Goal: Information Seeking & Learning: Check status

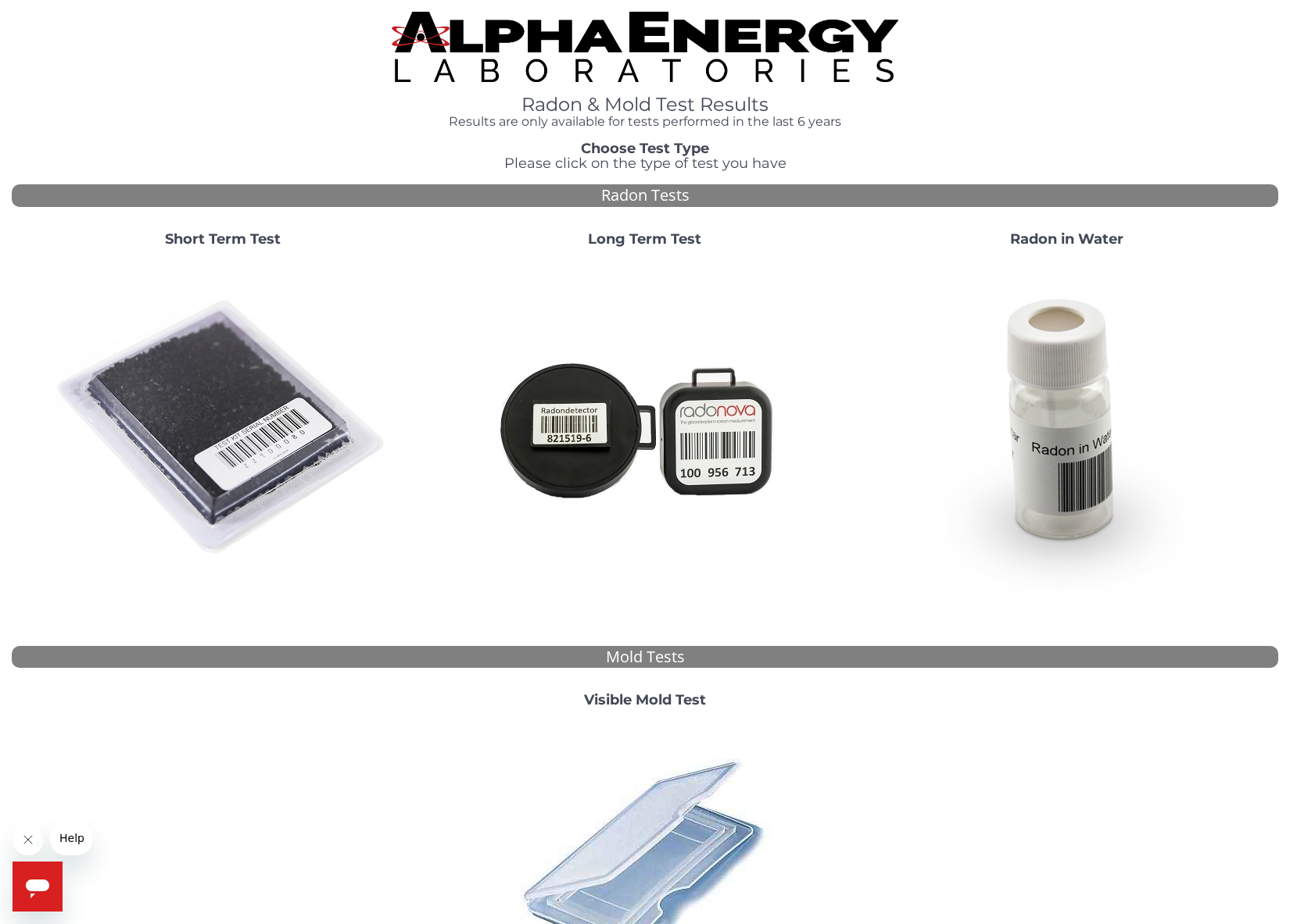
click at [210, 247] on strong "Short Term Test" at bounding box center [223, 239] width 116 height 18
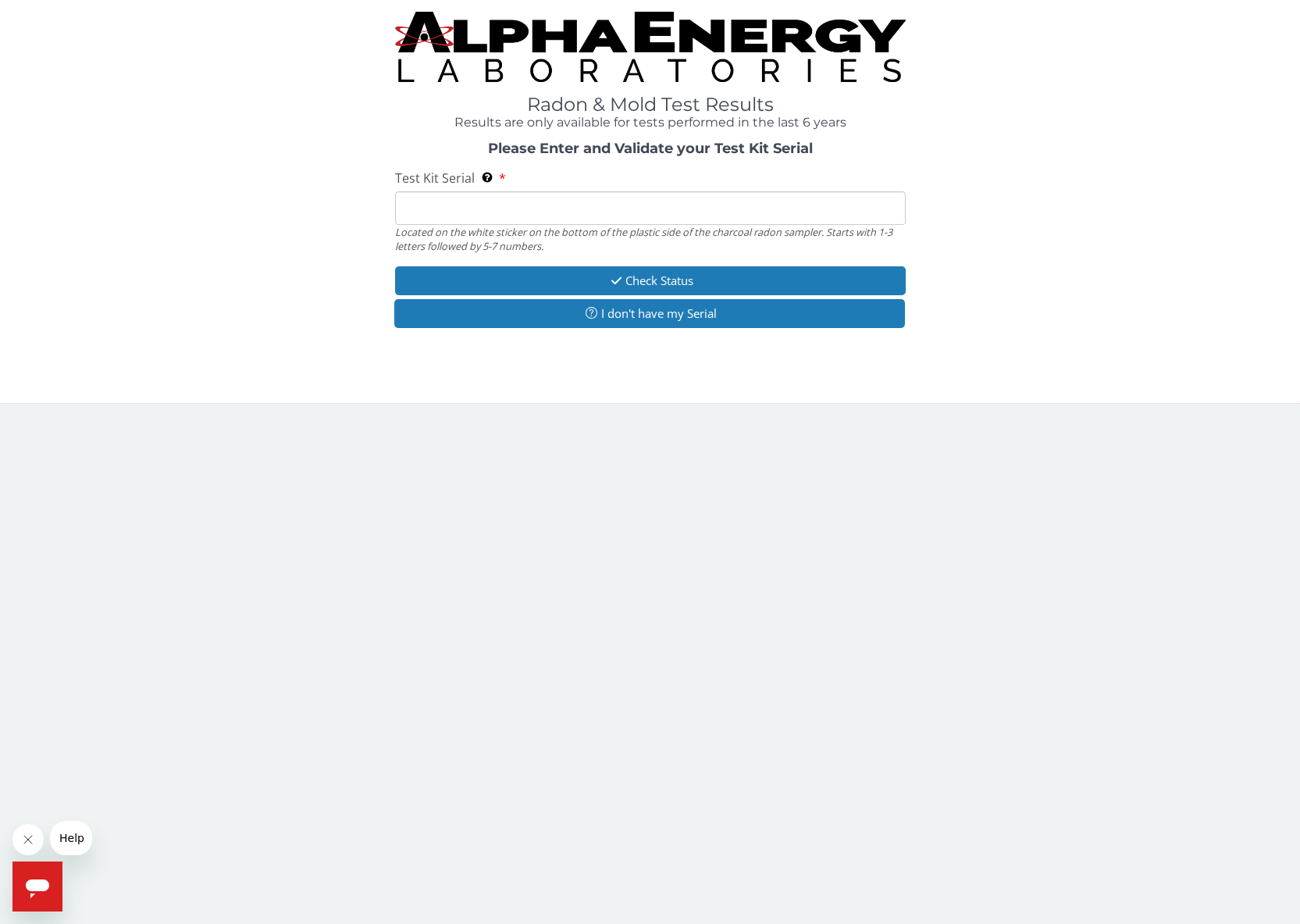
click at [557, 202] on input "Test Kit Serial Located on the white sticker on the bottom of the plastic side …" at bounding box center [650, 208] width 510 height 33
type input "RA212230"
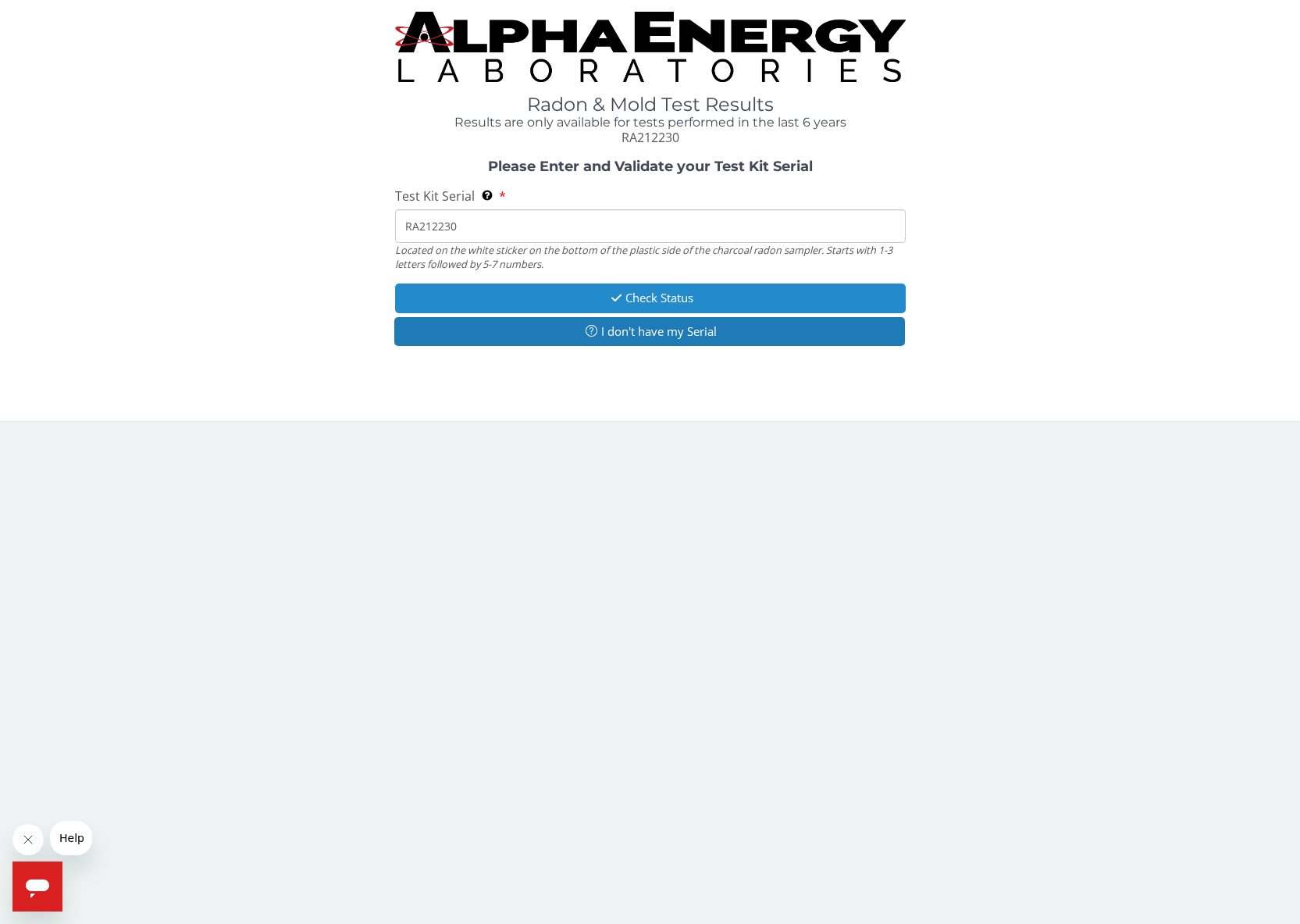
click at [652, 296] on button "Check Status" at bounding box center [650, 297] width 510 height 28
